Goal: Navigation & Orientation: Find specific page/section

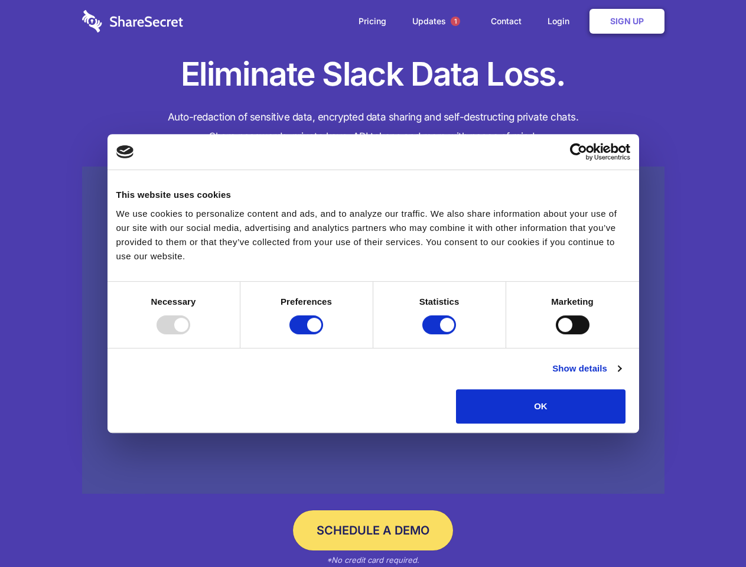
click at [190, 334] on div at bounding box center [174, 324] width 34 height 19
click at [323, 334] on input "Preferences" at bounding box center [306, 324] width 34 height 19
checkbox input "false"
click at [441, 334] on input "Statistics" at bounding box center [439, 324] width 34 height 19
checkbox input "false"
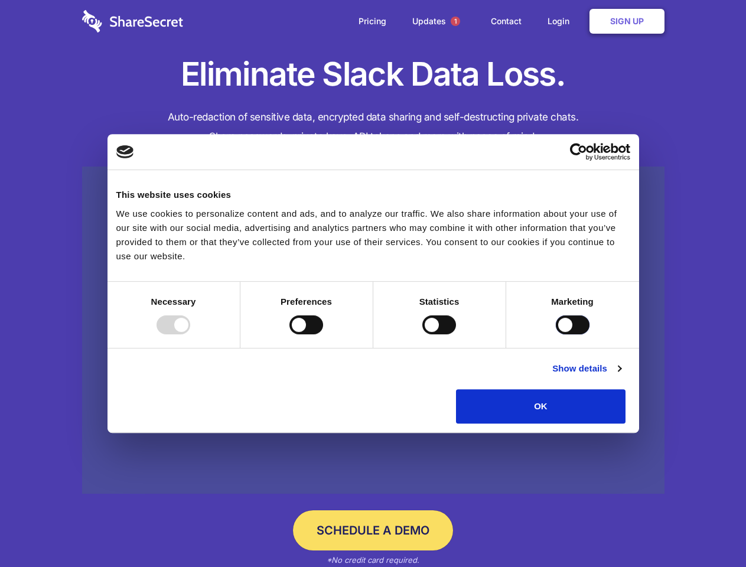
click at [556, 334] on input "Marketing" at bounding box center [573, 324] width 34 height 19
checkbox input "true"
click at [621, 376] on link "Show details" at bounding box center [586, 369] width 69 height 14
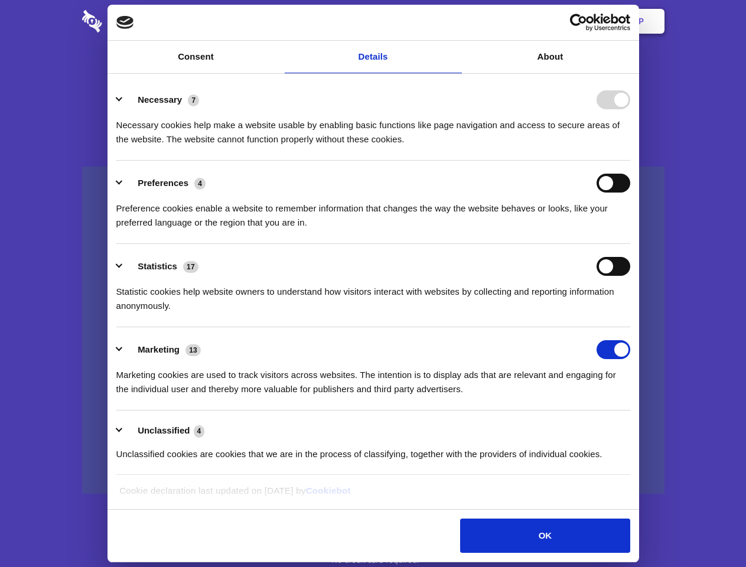
click at [630, 161] on li "Necessary 7 Necessary cookies help make a website usable by enabling basic func…" at bounding box center [373, 118] width 514 height 83
click at [455, 21] on span "1" at bounding box center [455, 21] width 9 height 9
